Goal: Transaction & Acquisition: Purchase product/service

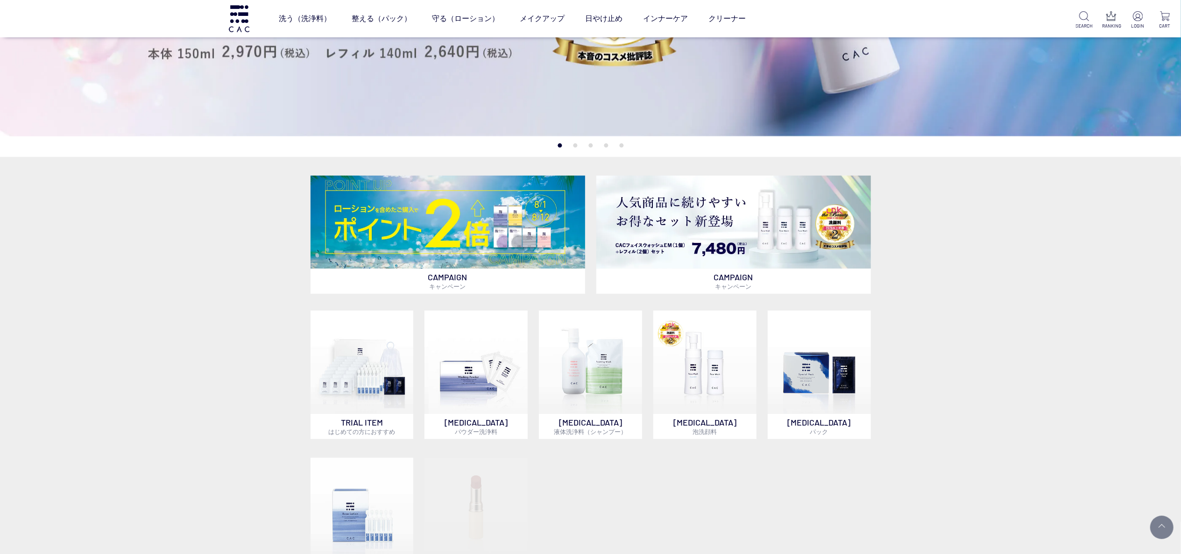
scroll to position [280, 0]
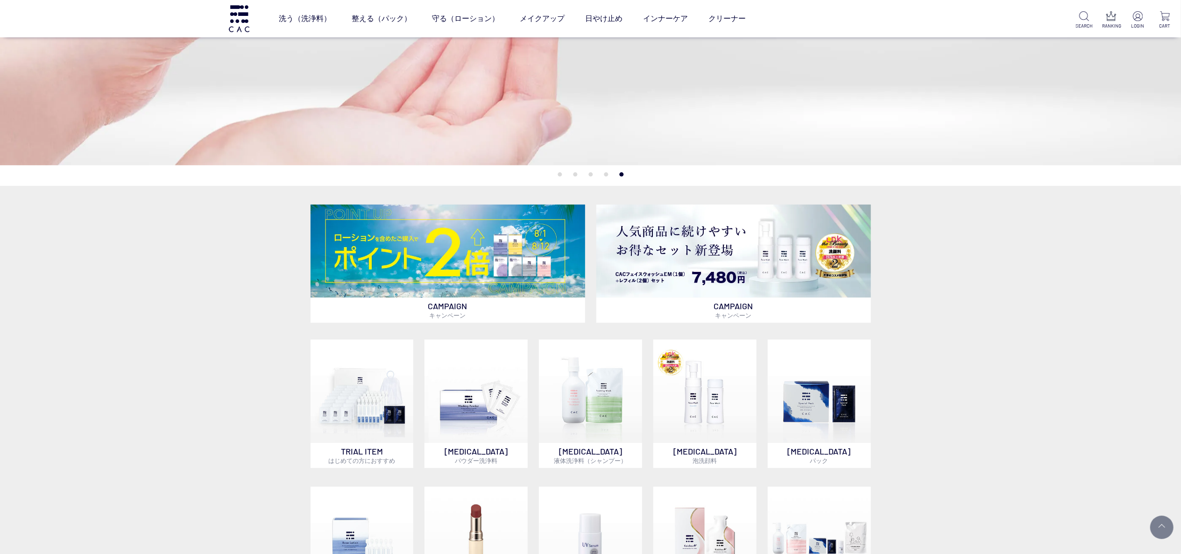
click at [79, 270] on div "CAMPAIGN キャンペーン CAMPAIGN キャンペーン TRIAL ITEM はじめての方におすすめ SKIN CARE パウダー洗浄料 SKIN C…" at bounding box center [590, 424] width 1181 height 476
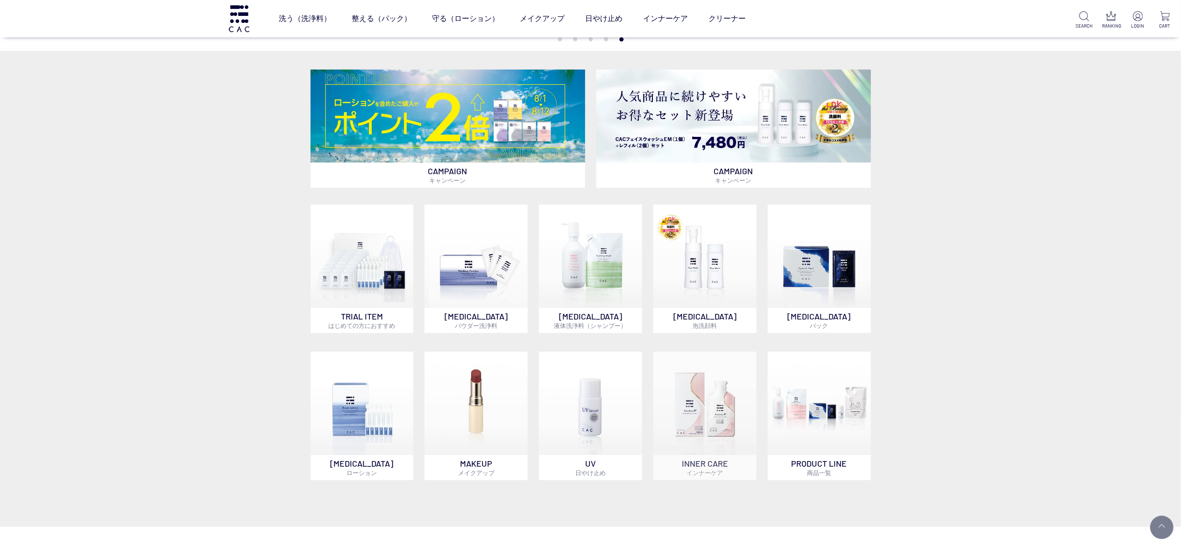
scroll to position [467, 0]
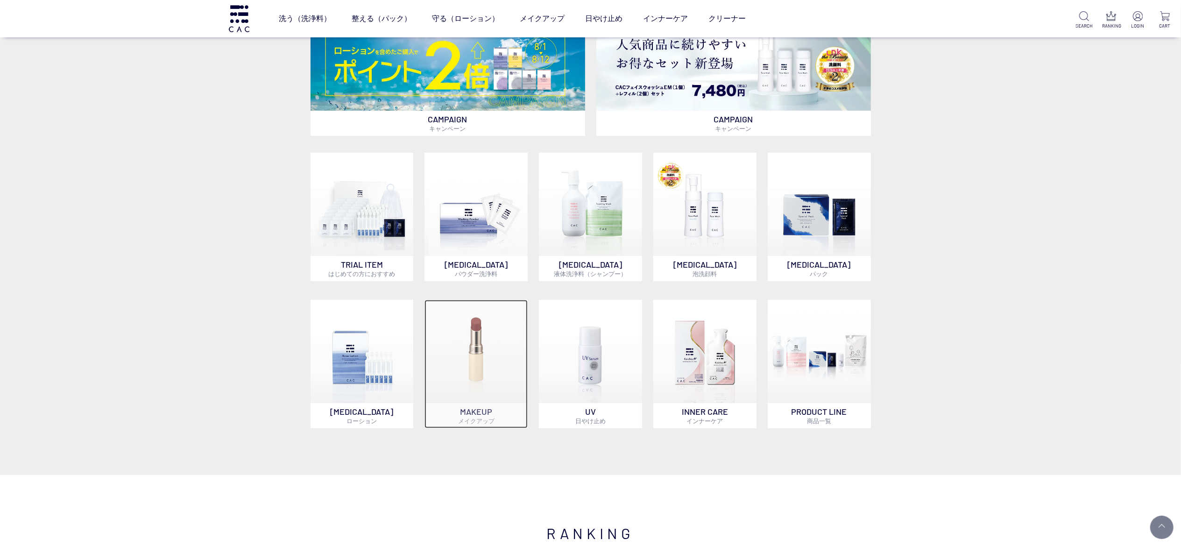
click at [506, 348] on img at bounding box center [475, 351] width 103 height 103
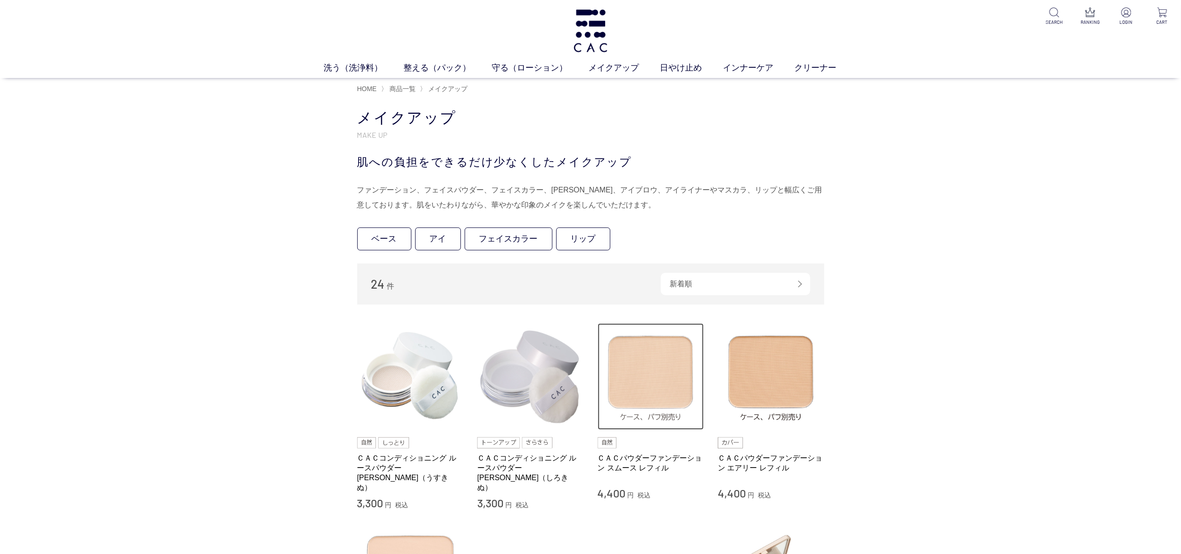
click at [620, 364] on img at bounding box center [651, 376] width 106 height 106
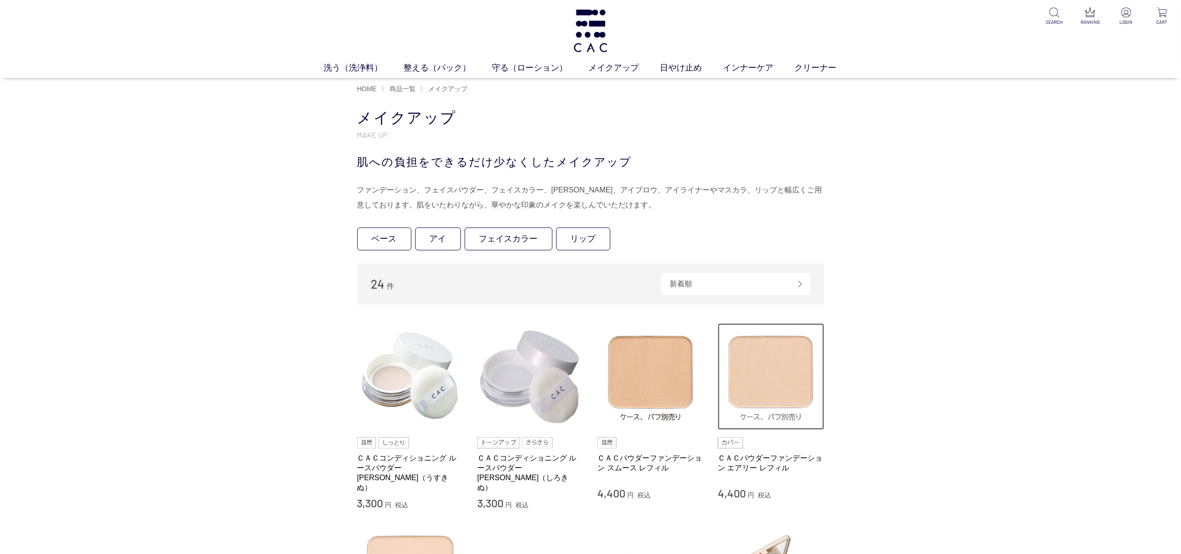
click at [808, 392] on img at bounding box center [770, 376] width 106 height 106
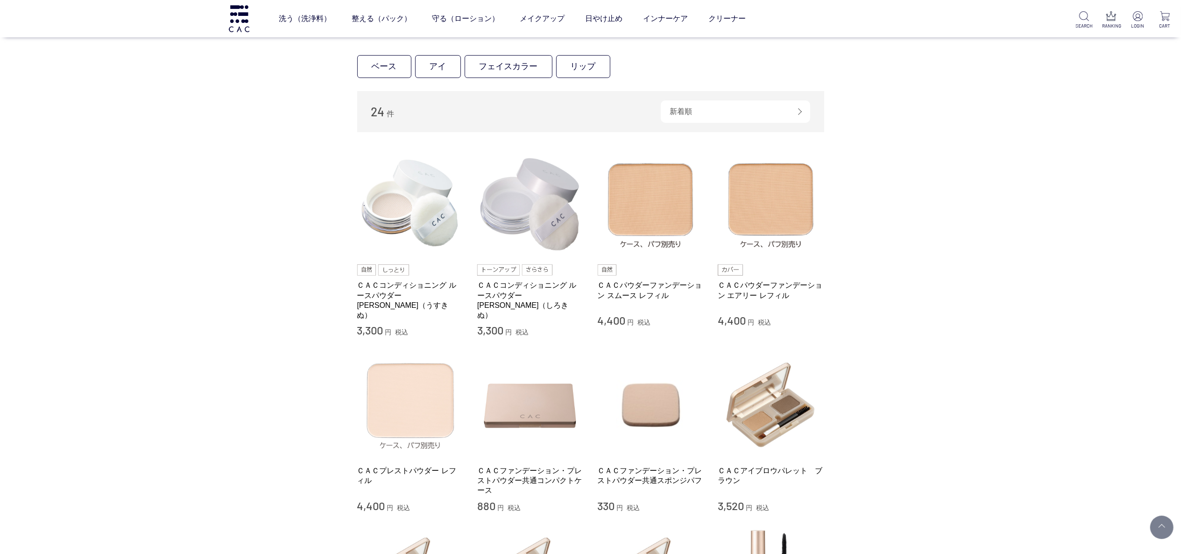
scroll to position [187, 0]
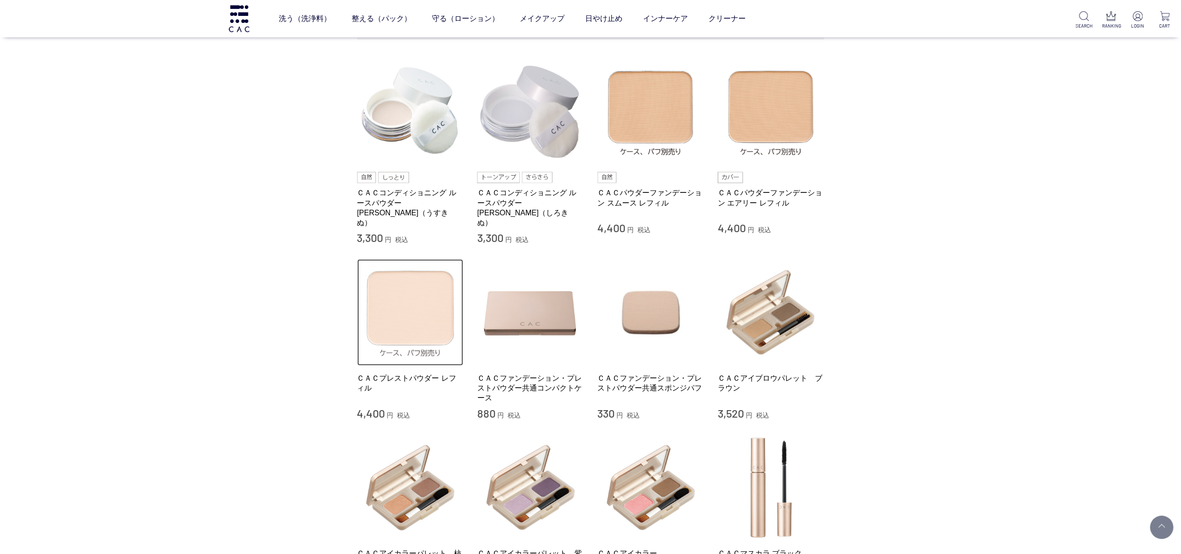
click at [411, 343] on img at bounding box center [410, 312] width 106 height 106
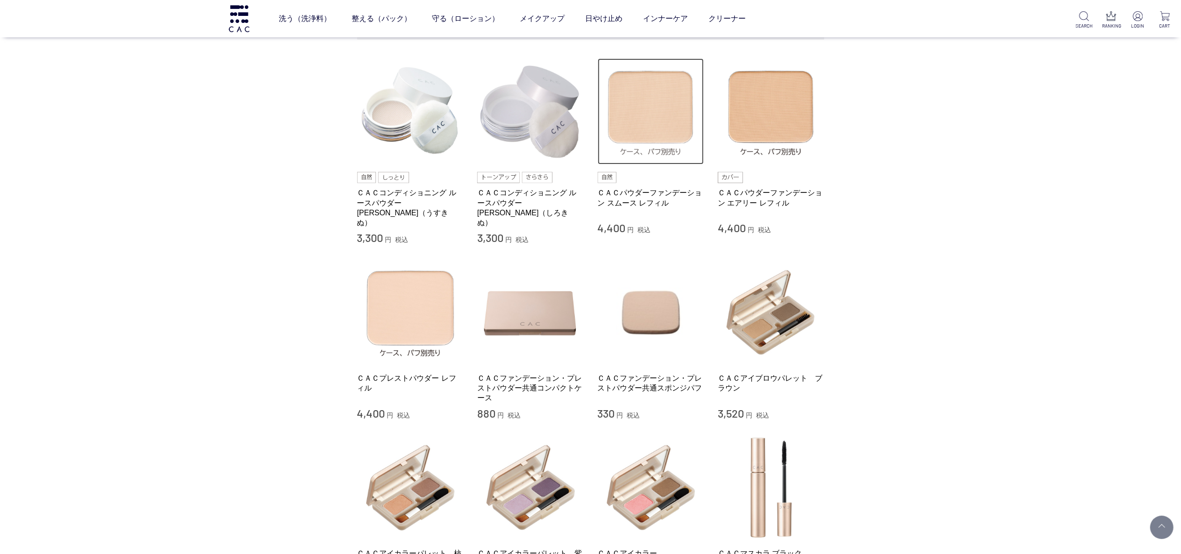
click at [607, 106] on img at bounding box center [651, 111] width 106 height 106
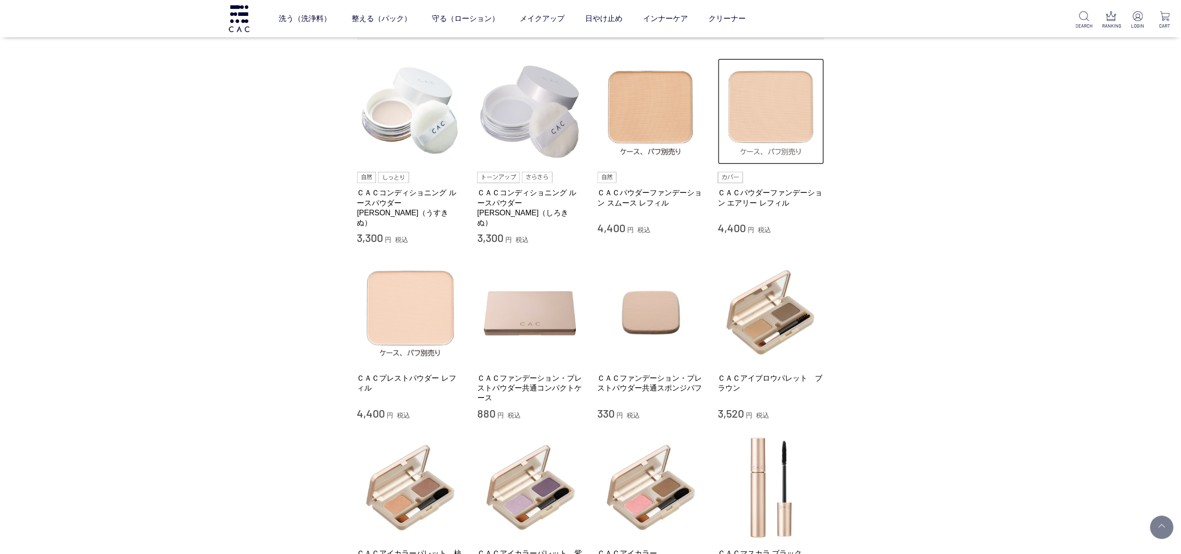
click at [798, 134] on img at bounding box center [770, 111] width 106 height 106
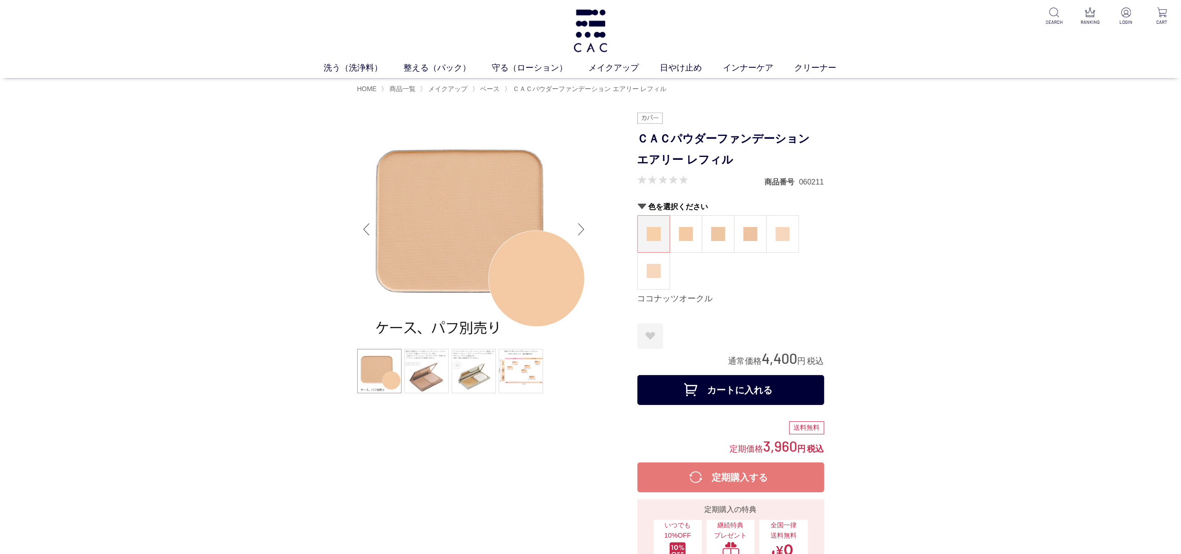
drag, startPoint x: 273, startPoint y: 183, endPoint x: 258, endPoint y: 116, distance: 68.4
